Goal: Task Accomplishment & Management: Complete application form

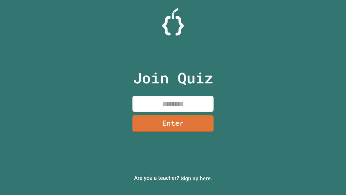
click at [196, 178] on link "Sign up here." at bounding box center [197, 178] width 32 height 6
